Goal: Task Accomplishment & Management: Complete application form

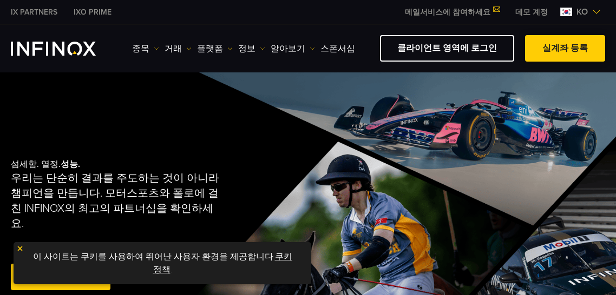
click at [564, 43] on link "실계좌 등록" at bounding box center [565, 48] width 80 height 27
click at [21, 248] on img at bounding box center [20, 249] width 8 height 8
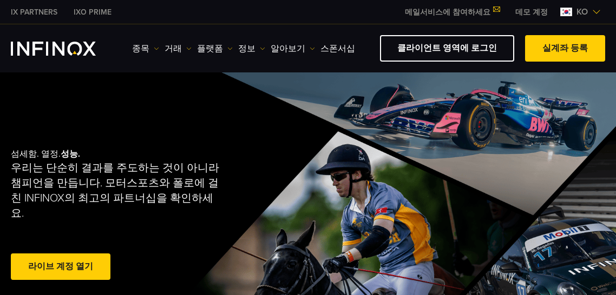
click at [579, 10] on span "ko" at bounding box center [582, 11] width 20 height 13
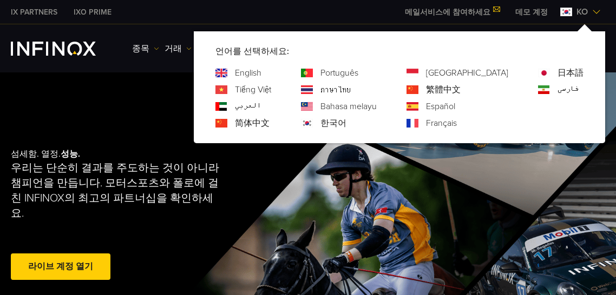
click at [579, 10] on span "ko" at bounding box center [582, 11] width 20 height 13
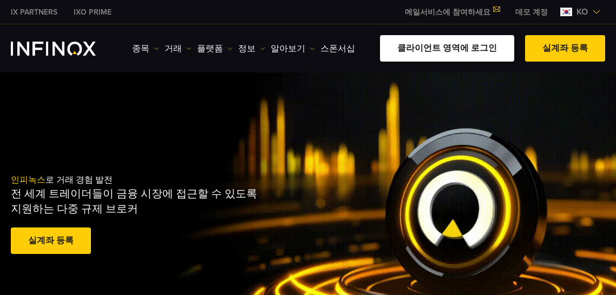
click at [460, 50] on link "클라이언트 영역에 로그인" at bounding box center [447, 48] width 134 height 27
